Goal: Navigation & Orientation: Find specific page/section

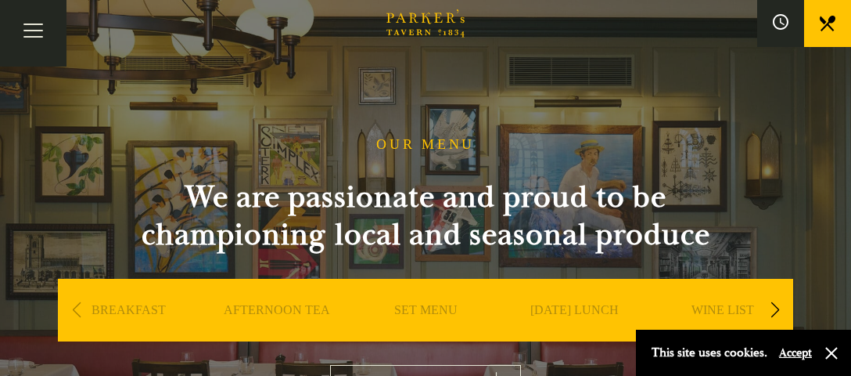
click at [431, 311] on link "SET MENU" at bounding box center [425, 333] width 63 height 63
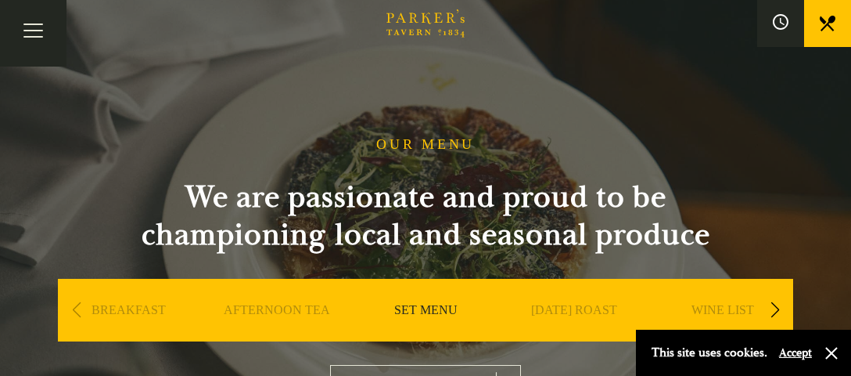
click at [794, 353] on button "Accept" at bounding box center [795, 352] width 33 height 15
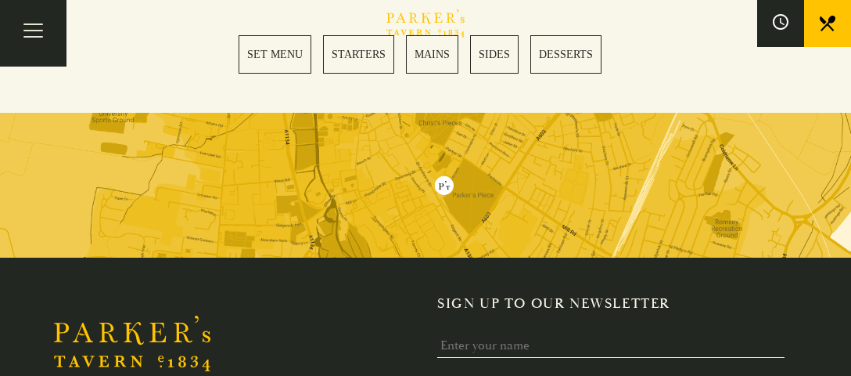
scroll to position [2597, 0]
